Goal: Task Accomplishment & Management: Use online tool/utility

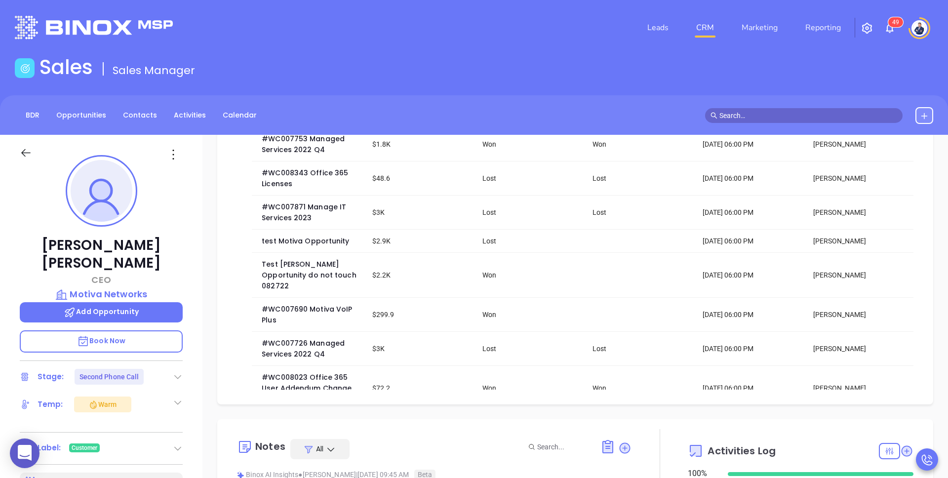
scroll to position [348, 0]
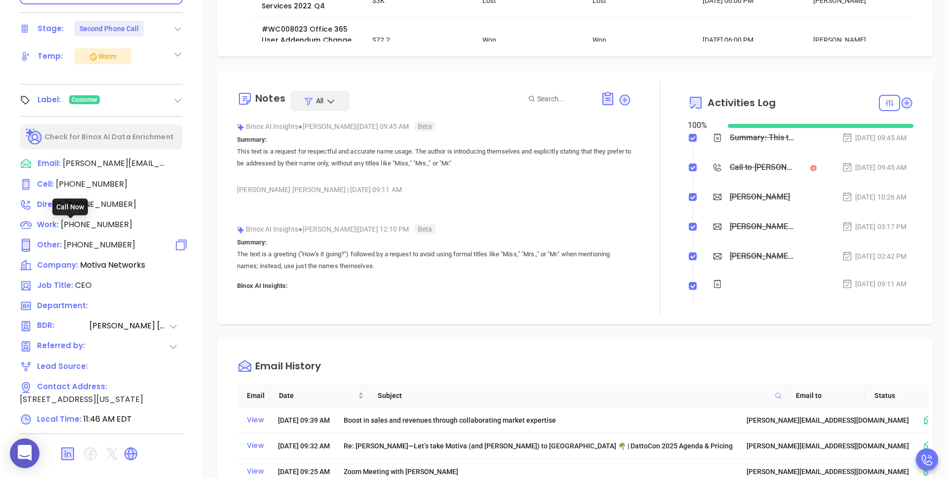
click at [96, 239] on span "[PHONE_NUMBER]" at bounding box center [100, 244] width 72 height 11
type input "[PHONE_NUMBER]"
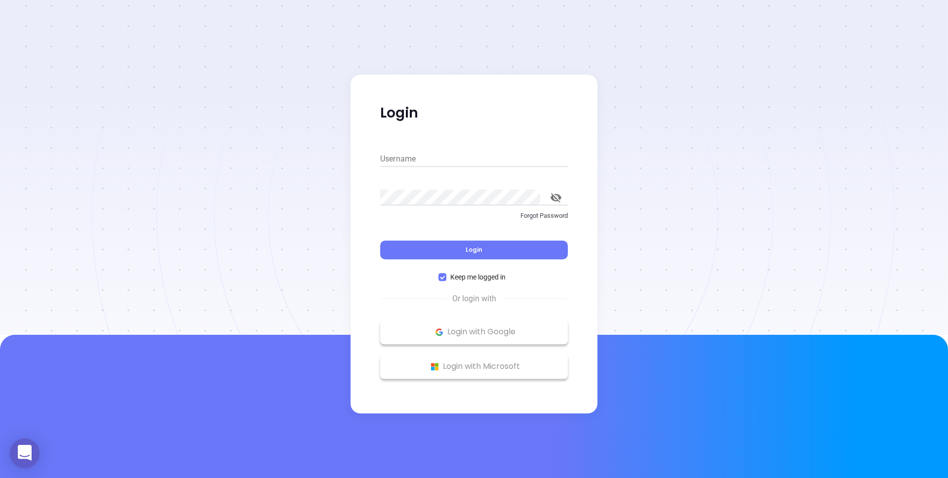
type input "kevin@binoxmsp.com"
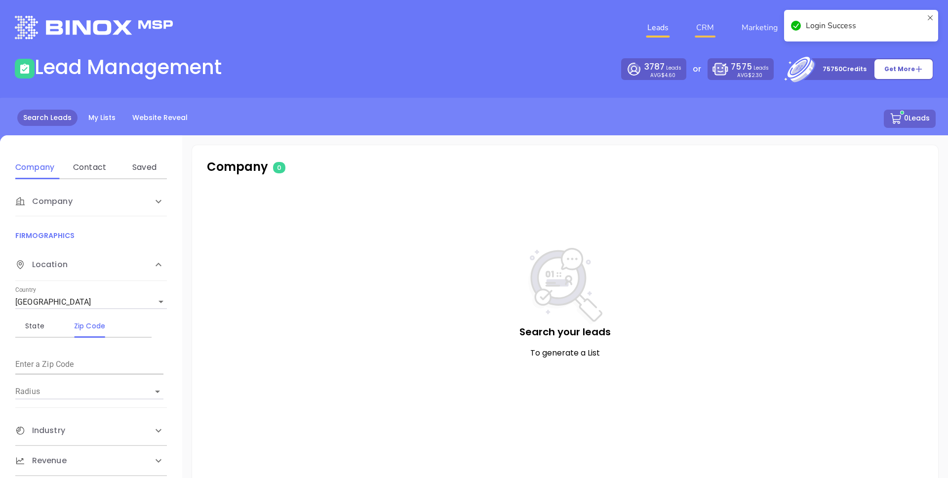
click at [704, 28] on link "CRM" at bounding box center [705, 28] width 26 height 20
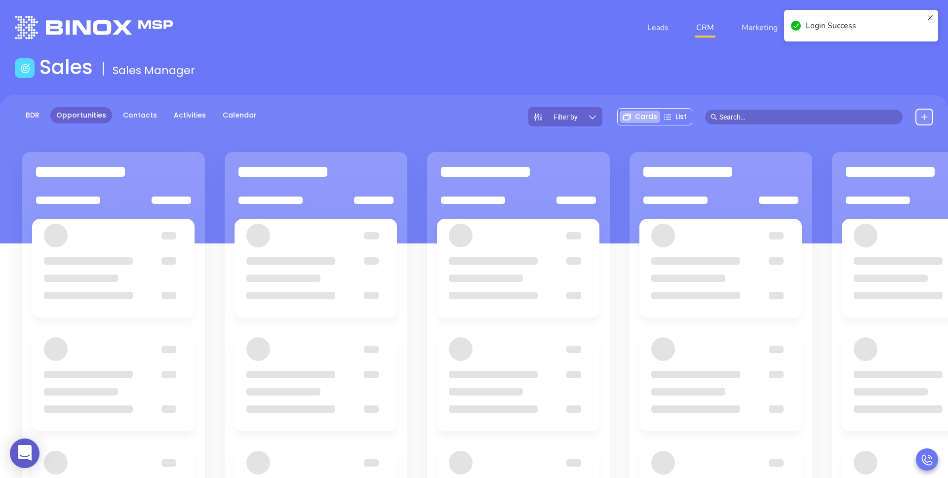
click at [818, 121] on input "text" at bounding box center [809, 117] width 178 height 11
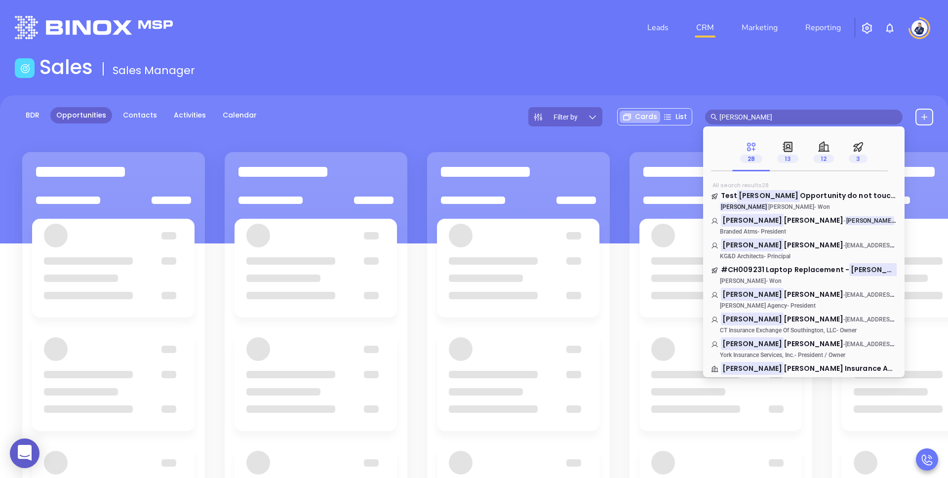
scroll to position [501, 0]
type input "[PERSON_NAME]"
click at [787, 162] on span "13" at bounding box center [787, 159] width 21 height 8
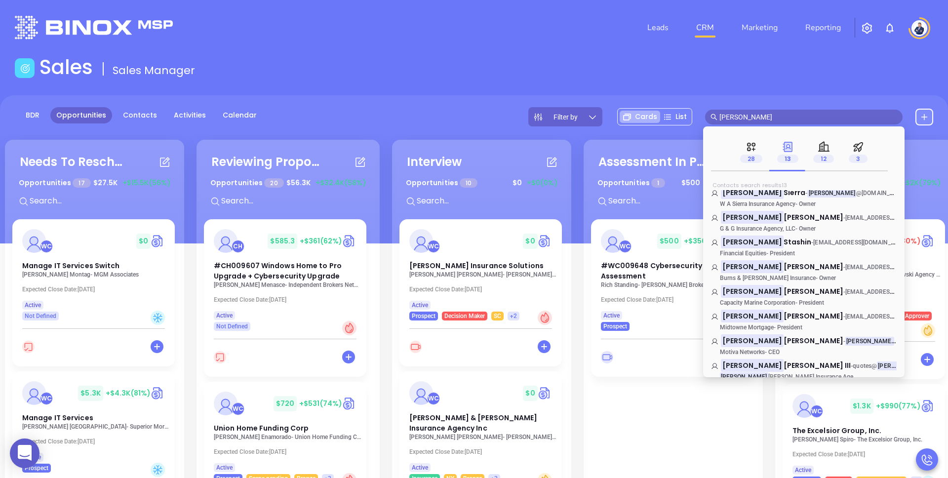
scroll to position [0, 0]
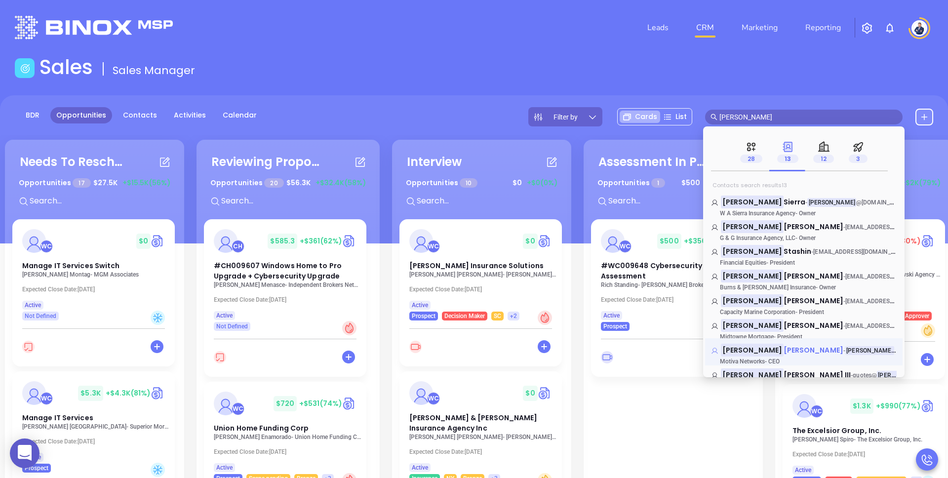
click at [784, 349] on span "[PERSON_NAME]" at bounding box center [814, 350] width 60 height 10
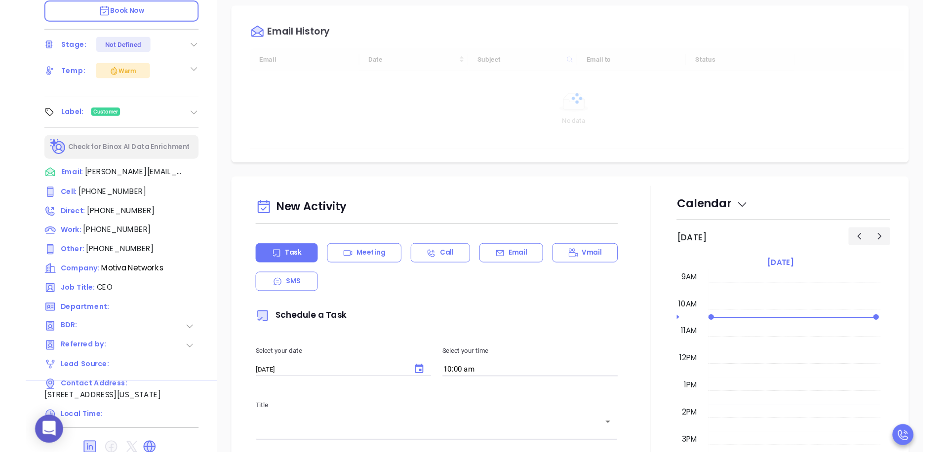
scroll to position [330, 0]
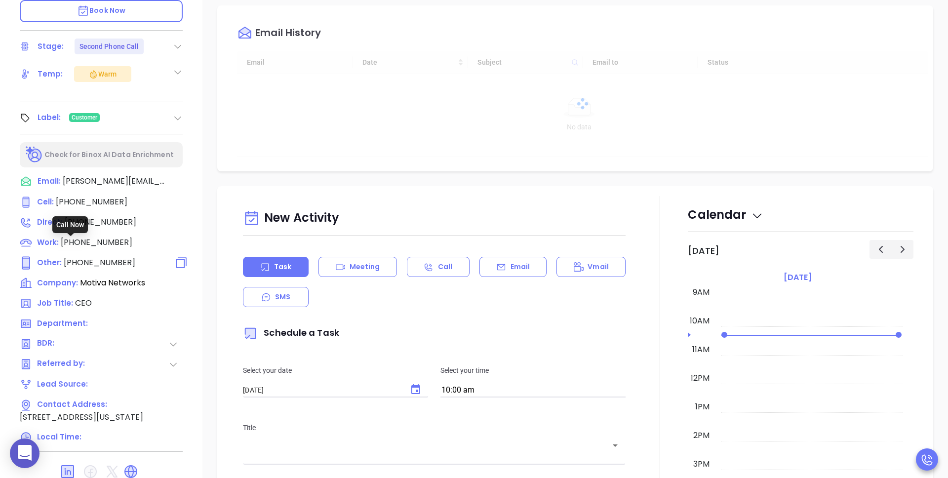
click at [91, 257] on span "[PHONE_NUMBER]" at bounding box center [100, 262] width 72 height 11
type input "[PHONE_NUMBER]"
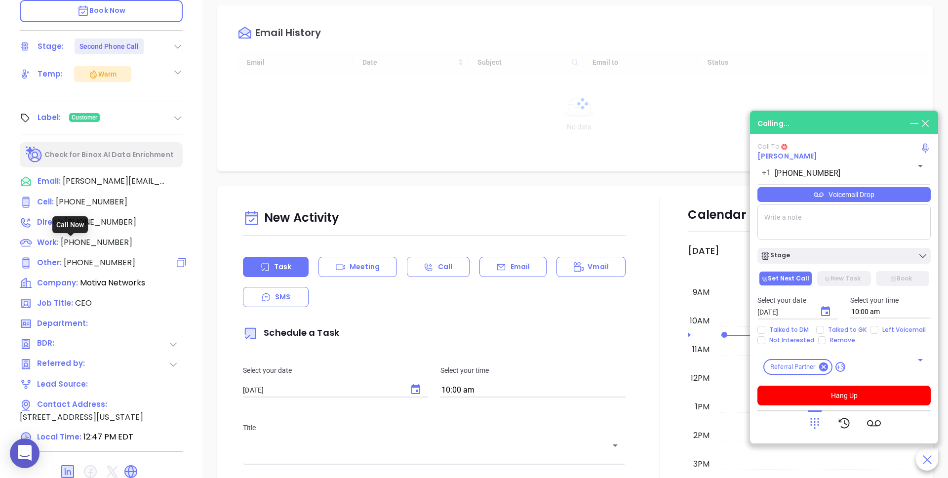
type input "[PERSON_NAME]"
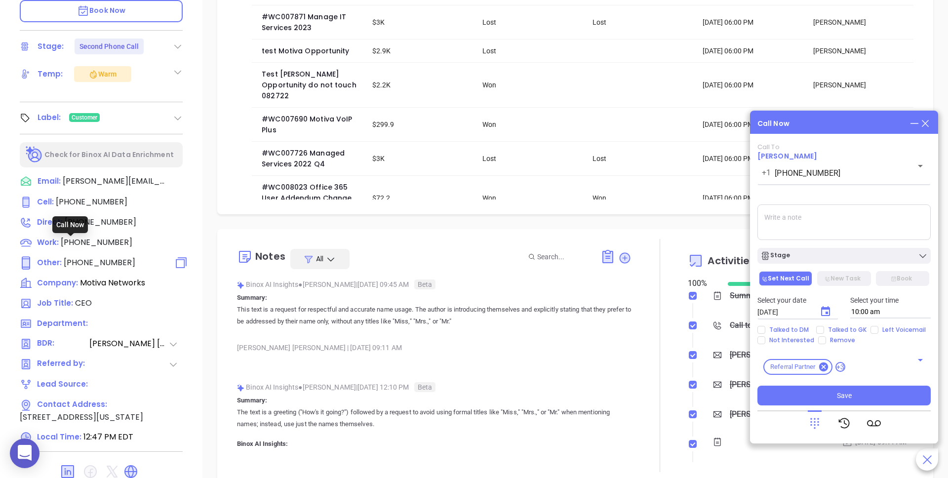
click at [91, 257] on span "[PHONE_NUMBER]" at bounding box center [100, 262] width 72 height 11
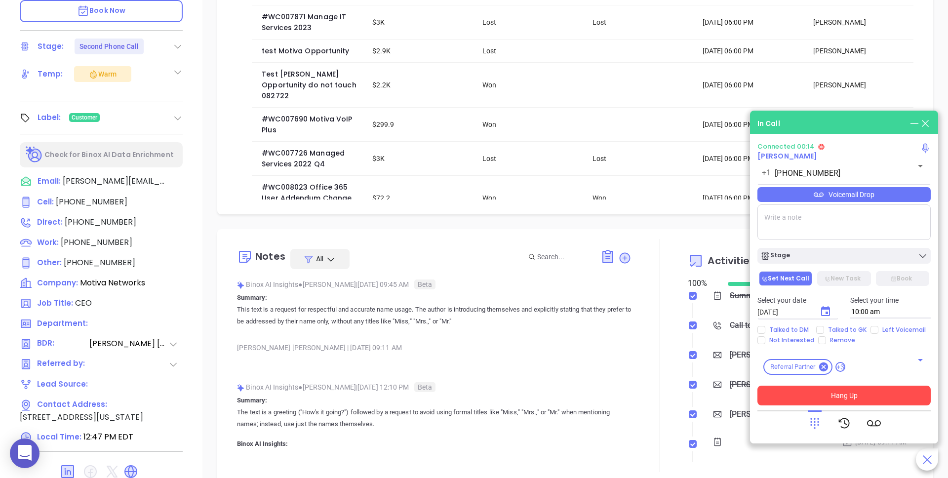
click at [805, 397] on button "Hang Up" at bounding box center [844, 396] width 173 height 20
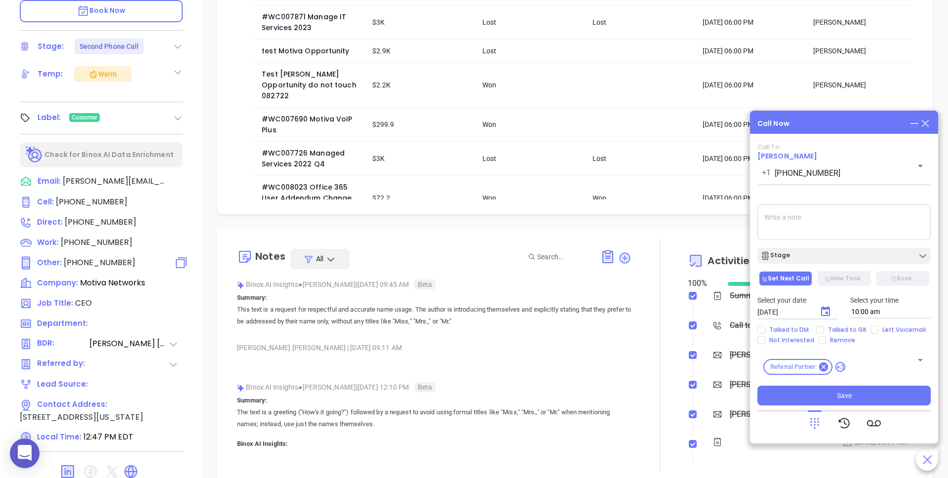
click at [91, 257] on span "[PHONE_NUMBER]" at bounding box center [100, 262] width 72 height 11
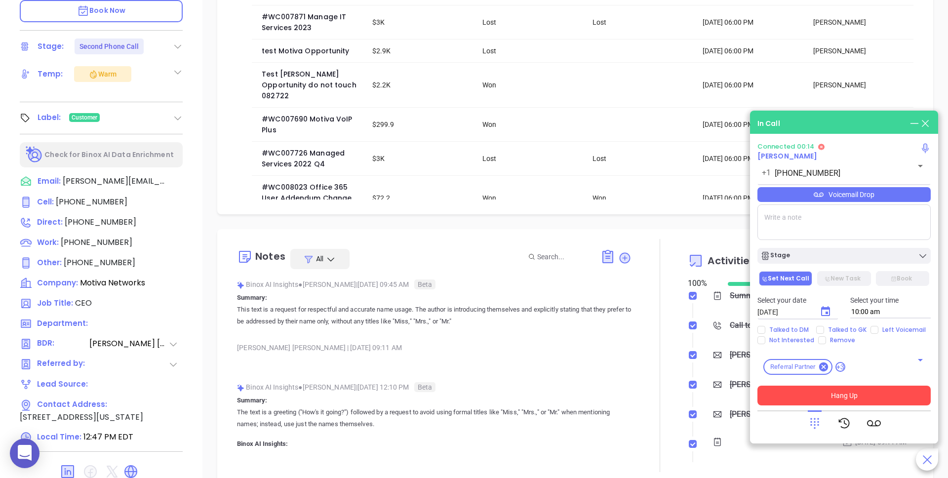
click at [845, 396] on button "Hang Up" at bounding box center [844, 396] width 173 height 20
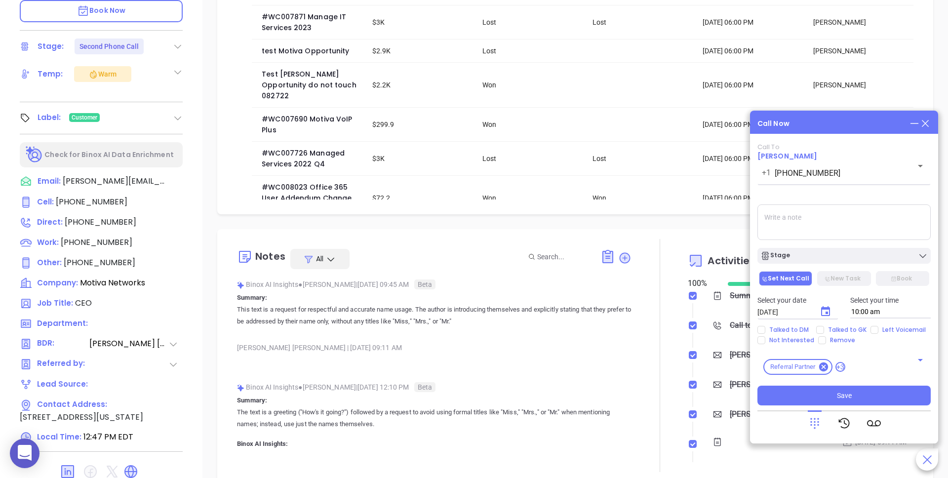
click at [923, 124] on icon at bounding box center [925, 123] width 11 height 11
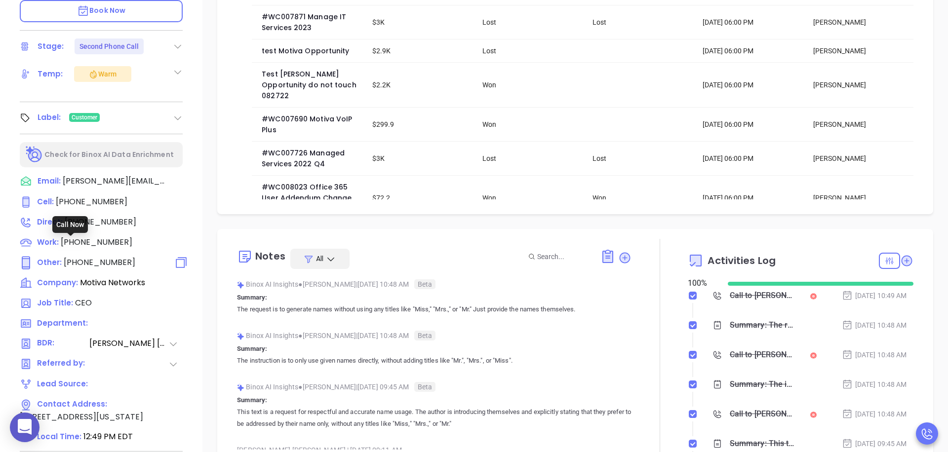
click at [88, 257] on span "[PHONE_NUMBER]" at bounding box center [100, 262] width 72 height 11
type input "[PHONE_NUMBER]"
click at [90, 257] on span "[PHONE_NUMBER]" at bounding box center [100, 262] width 72 height 11
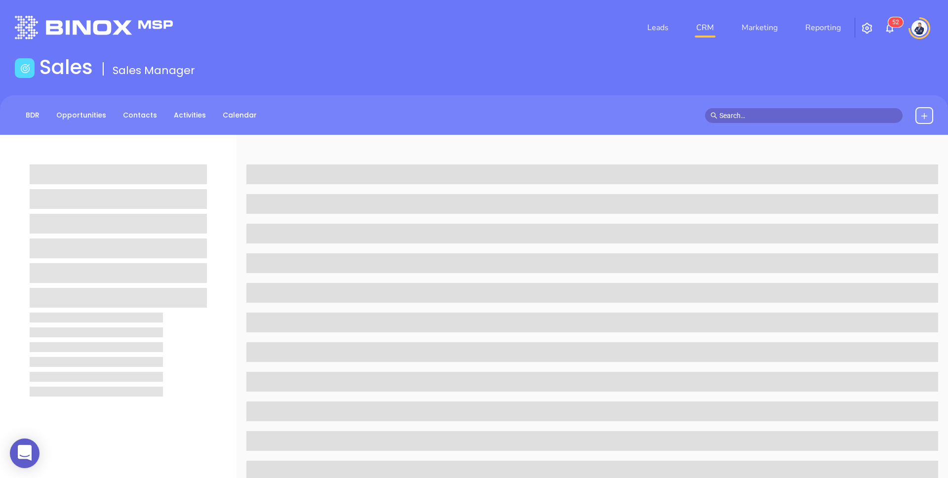
scroll to position [330, 0]
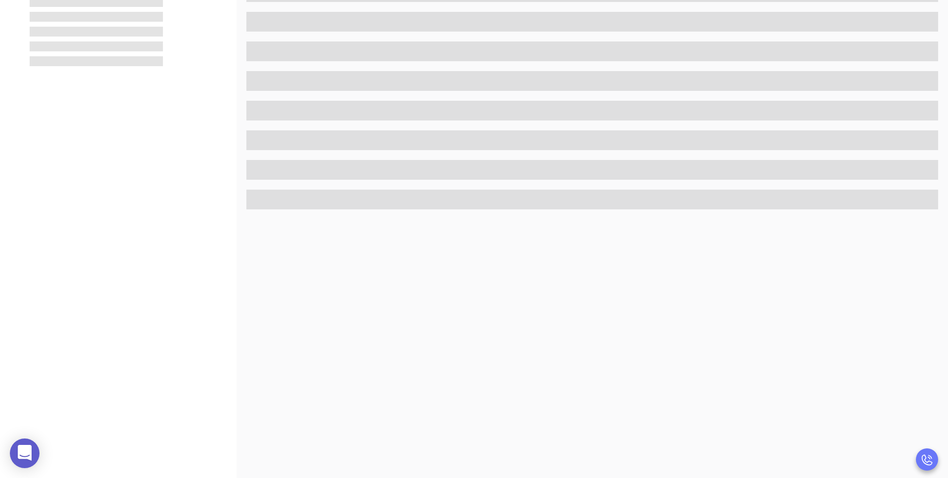
click at [235, 85] on div at bounding box center [118, 103] width 237 height 598
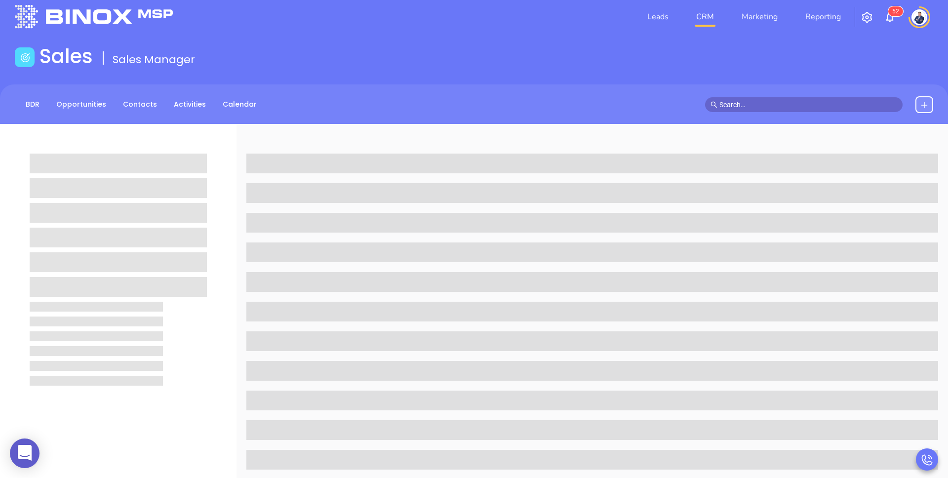
scroll to position [0, 0]
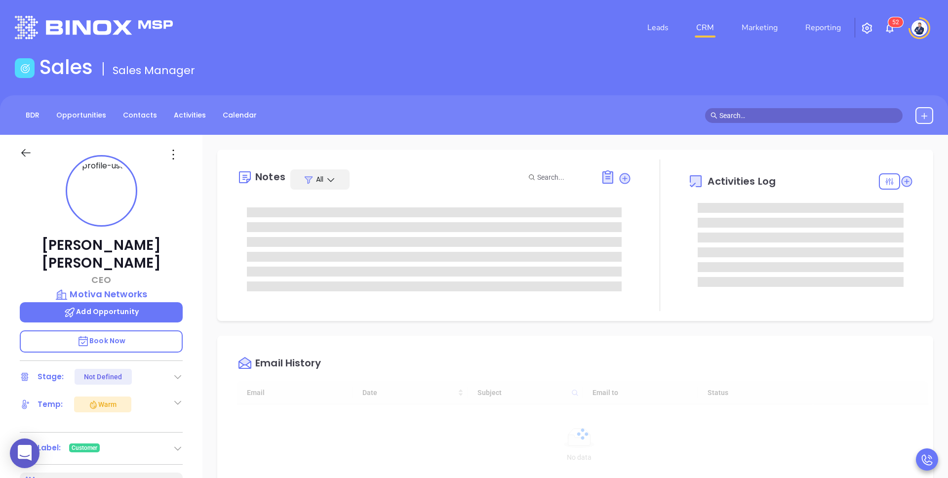
type input "[DATE]"
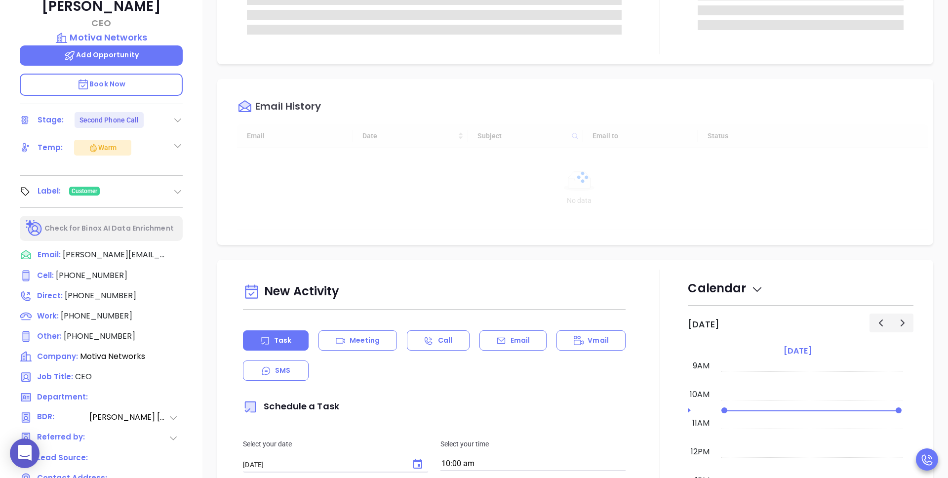
type input "[PERSON_NAME]"
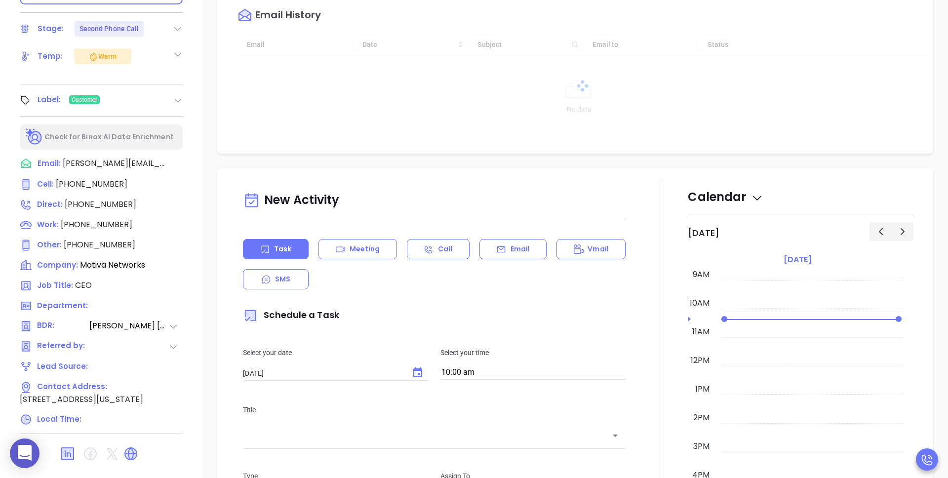
scroll to position [346, 0]
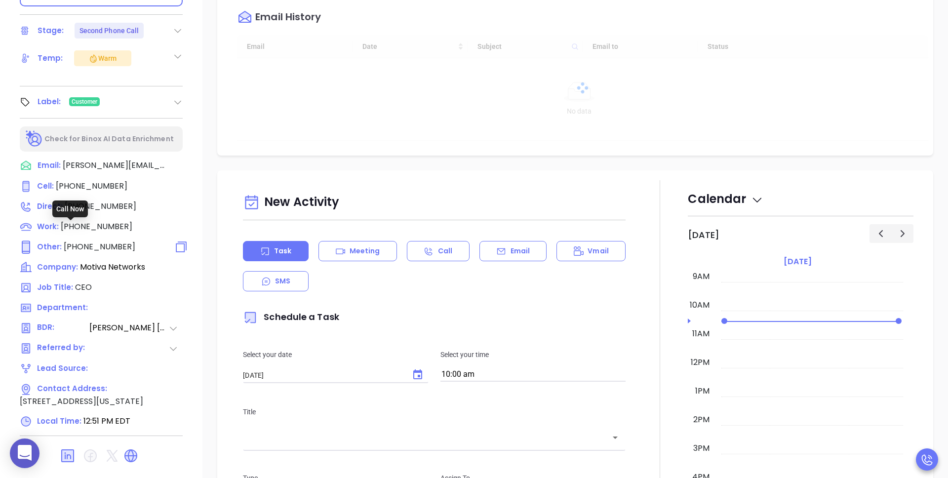
click at [105, 241] on span "[PHONE_NUMBER]" at bounding box center [100, 246] width 72 height 11
type input "[PHONE_NUMBER]"
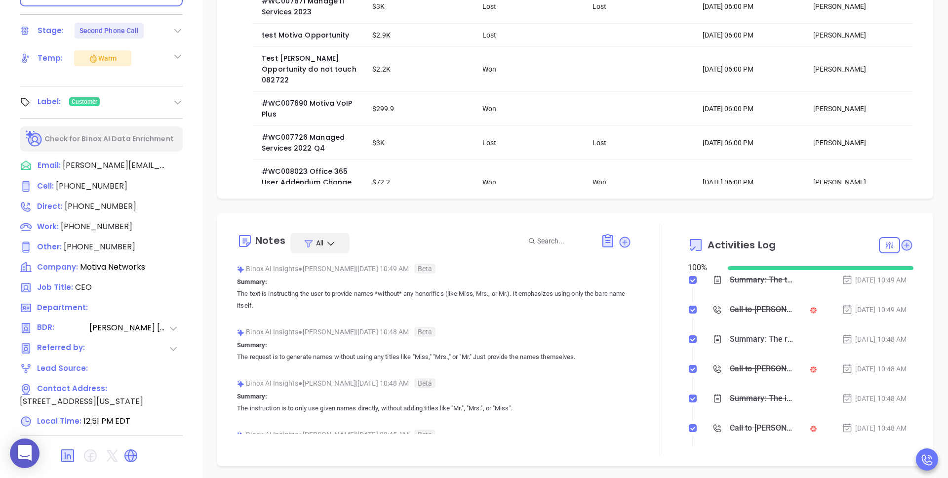
click at [212, 192] on div "Opportunities New Opportunity Opp Name Revenue Status Stage Expected Close Date…" at bounding box center [575, 134] width 746 height 691
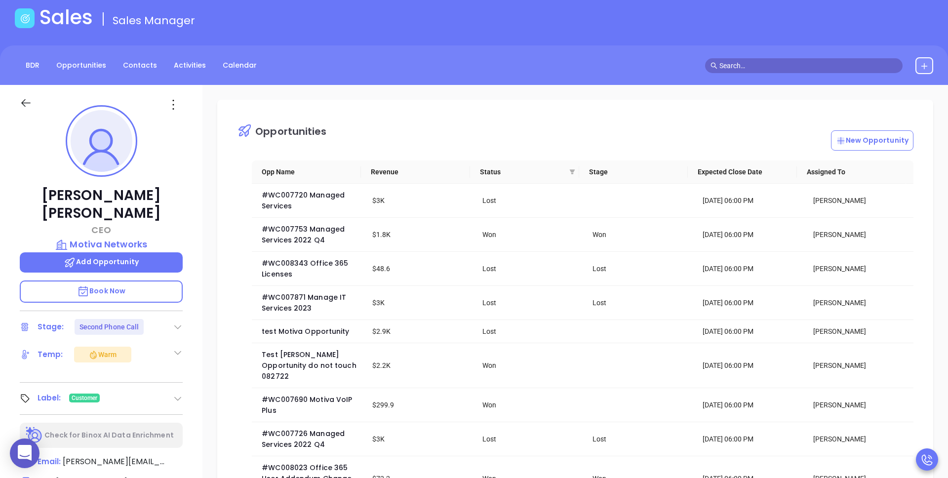
scroll to position [0, 0]
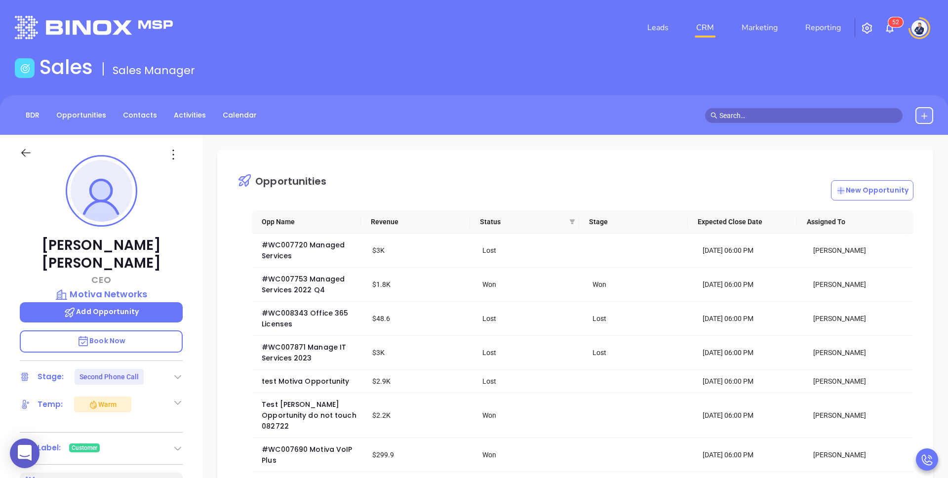
click at [371, 46] on header "Leads CRM Marketing Reporting 5 2 Financial Leads Leads" at bounding box center [474, 27] width 919 height 55
